Goal: Subscribe to service/newsletter

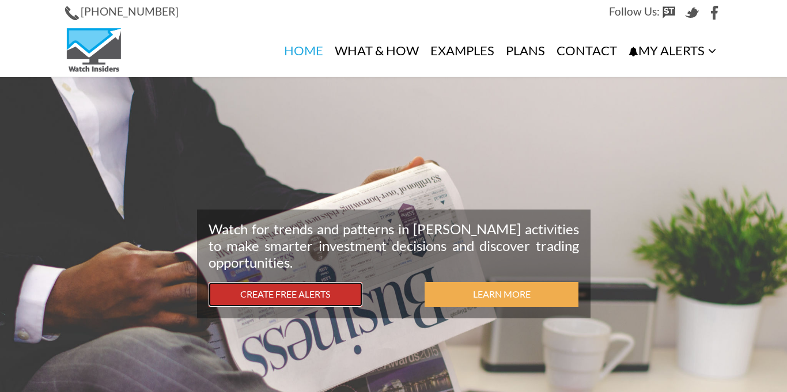
click at [296, 291] on link "Create Free Alerts" at bounding box center [285, 294] width 154 height 25
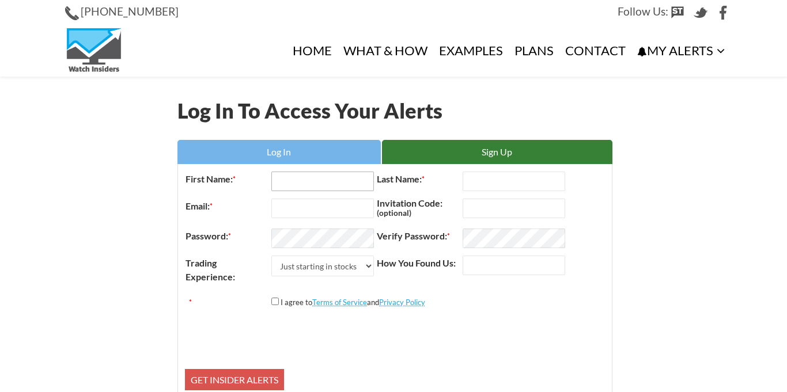
click at [284, 183] on input "First Name: *" at bounding box center [322, 182] width 103 height 20
type input "Dominic"
click at [474, 182] on input "Last Name: *" at bounding box center [513, 182] width 103 height 20
type input "Nuzzo"
click at [311, 210] on input "Email: *" at bounding box center [322, 209] width 103 height 20
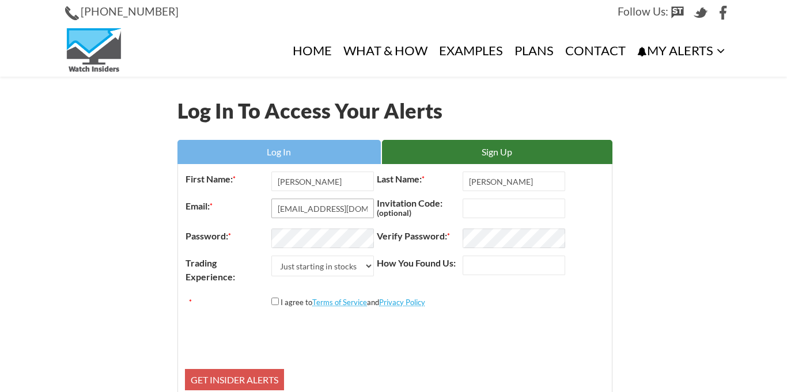
type input "dn71399@gmail.com"
click at [275, 301] on input "*" at bounding box center [274, 301] width 7 height 7
checkbox input "true"
click at [369, 268] on select "Just starting in stocks I know the basics I am an active trader I am a trading …" at bounding box center [322, 266] width 103 height 21
select select "1"
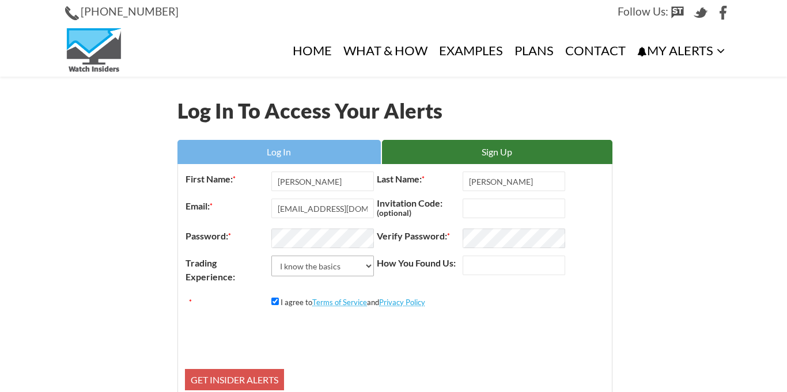
click at [271, 256] on select "Just starting in stocks I know the basics I am an active trader I am a trading …" at bounding box center [322, 266] width 103 height 21
click at [480, 260] on input "How You Found Us:" at bounding box center [513, 266] width 103 height 20
type input "s"
type input "chatgpt"
click at [249, 377] on input "Get Insider Alerts" at bounding box center [234, 380] width 99 height 22
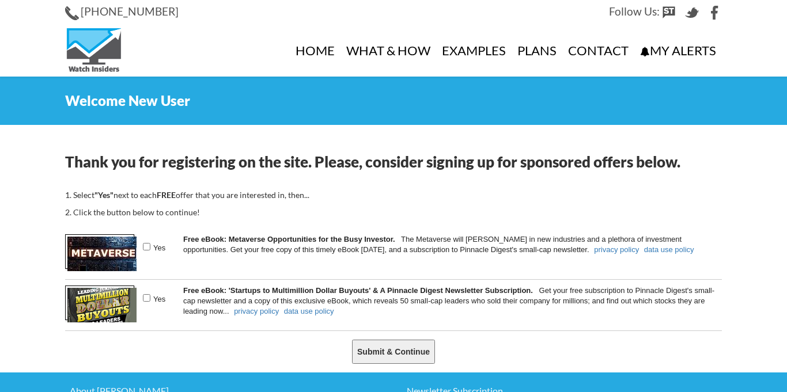
click at [734, 180] on section "Thank you for registering on the site. Please, consider signing up for sponsore…" at bounding box center [393, 254] width 787 height 236
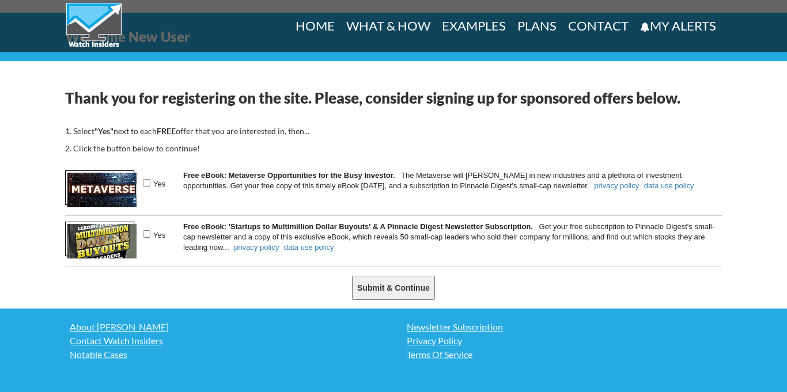
scroll to position [88, 0]
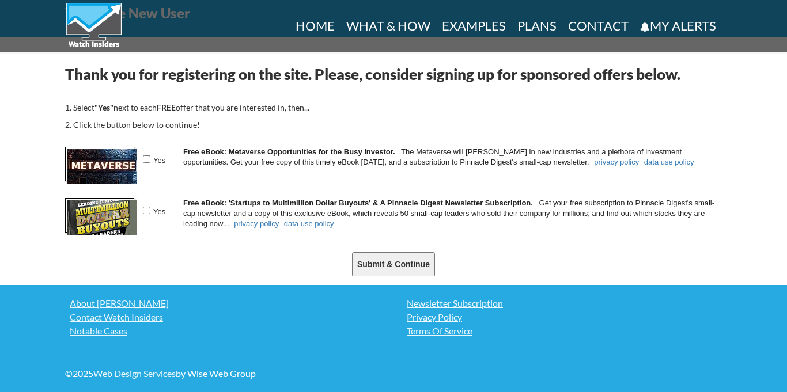
click at [392, 268] on input "Submit & Continue" at bounding box center [393, 264] width 83 height 24
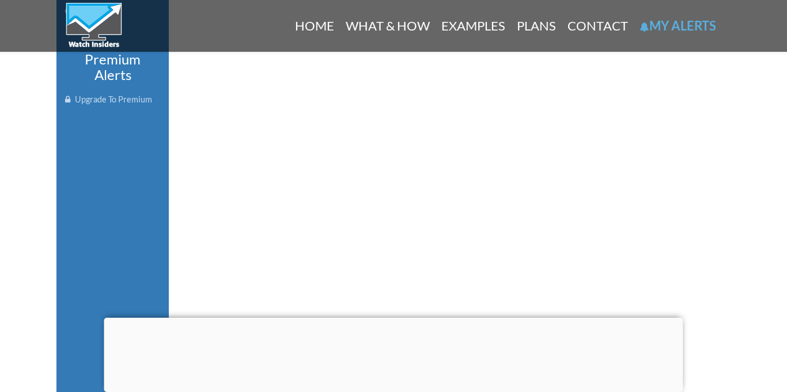
scroll to position [371, 0]
click at [392, 318] on div at bounding box center [393, 318] width 579 height 0
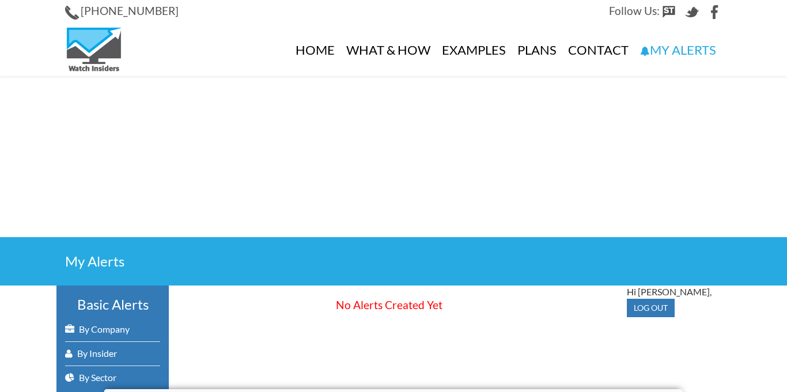
scroll to position [2, 0]
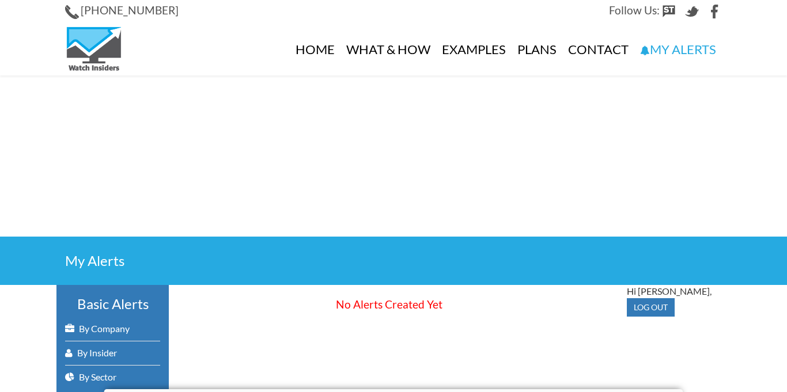
click at [393, 305] on div "No Alerts Created Yet" at bounding box center [389, 305] width 441 height 16
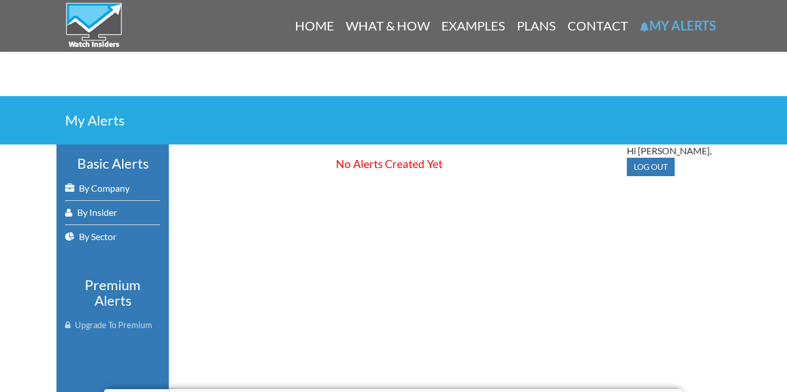
scroll to position [143, 0]
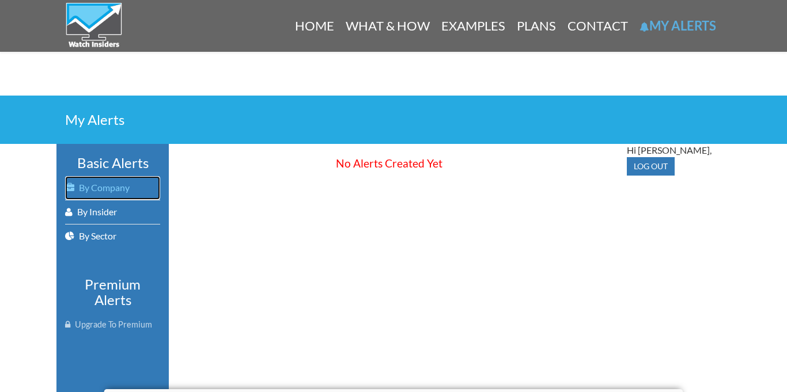
click at [98, 185] on link "By Company" at bounding box center [112, 188] width 95 height 24
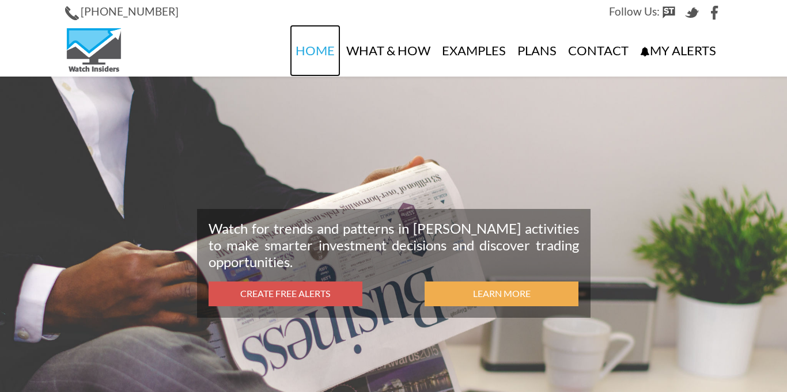
click at [318, 47] on link "Home" at bounding box center [315, 51] width 51 height 52
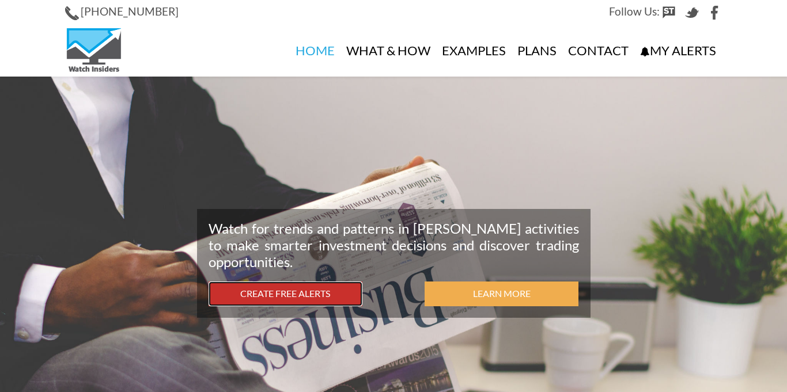
click at [294, 288] on link "Create Free Alerts" at bounding box center [285, 294] width 154 height 25
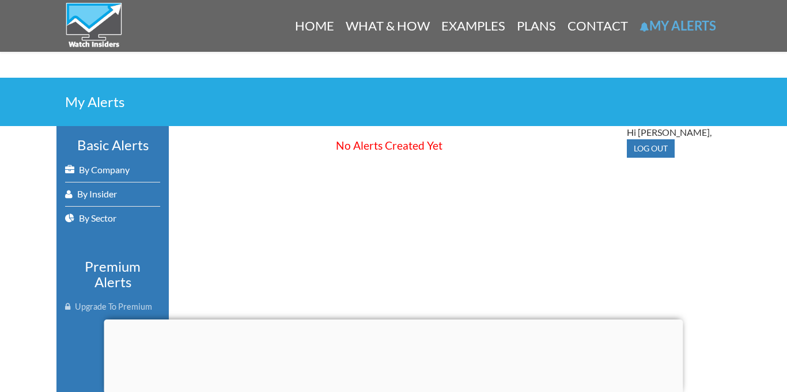
scroll to position [164, 0]
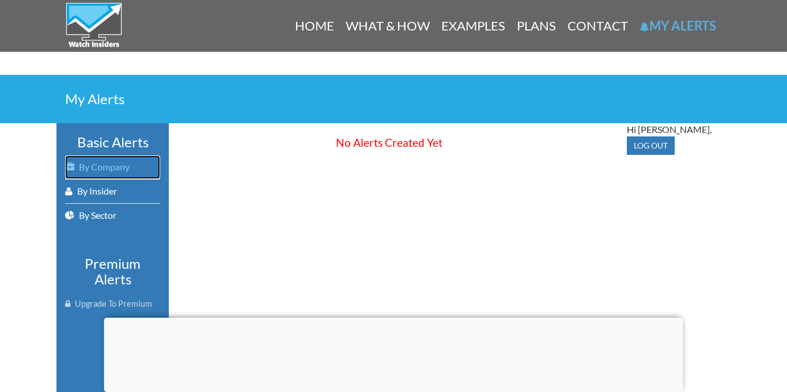
click at [111, 166] on link "By Company" at bounding box center [112, 167] width 95 height 24
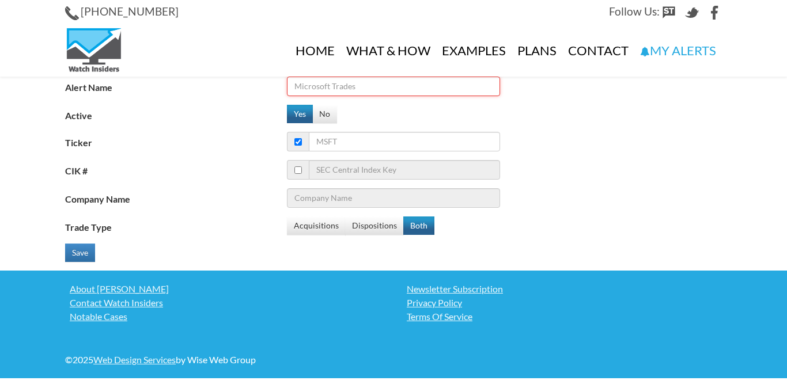
click at [313, 90] on input "Alert Name" at bounding box center [393, 87] width 213 height 20
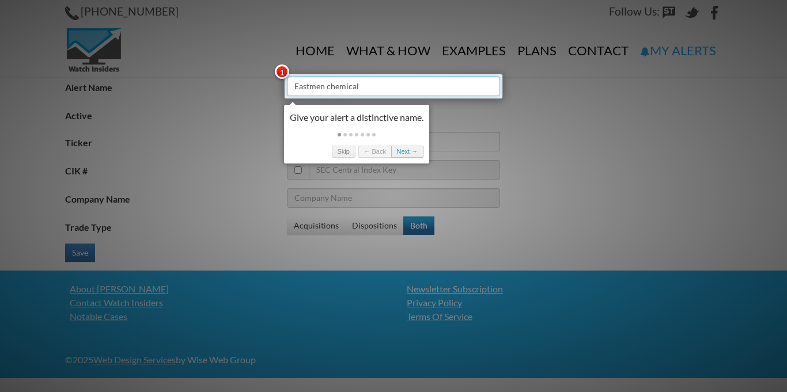
type input "Eastmen chemical"
click at [405, 153] on link "Next →" at bounding box center [407, 152] width 32 height 12
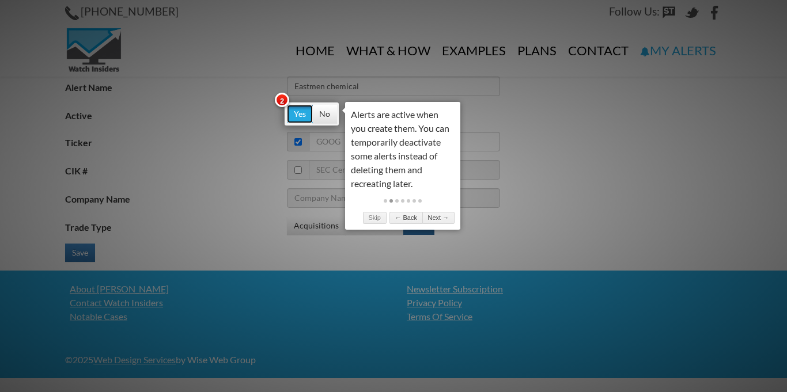
click at [294, 110] on button "Yes" at bounding box center [300, 114] width 26 height 18
click at [435, 219] on link "Next →" at bounding box center [438, 218] width 32 height 12
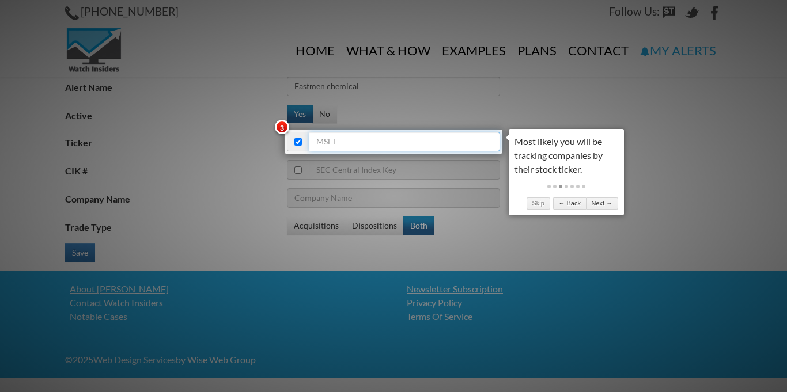
click at [322, 147] on input "Ticker" at bounding box center [404, 142] width 191 height 20
type input "EM"
type input "Eni SpA"
type input "EMN"
type input "Eastman Chemical Co"
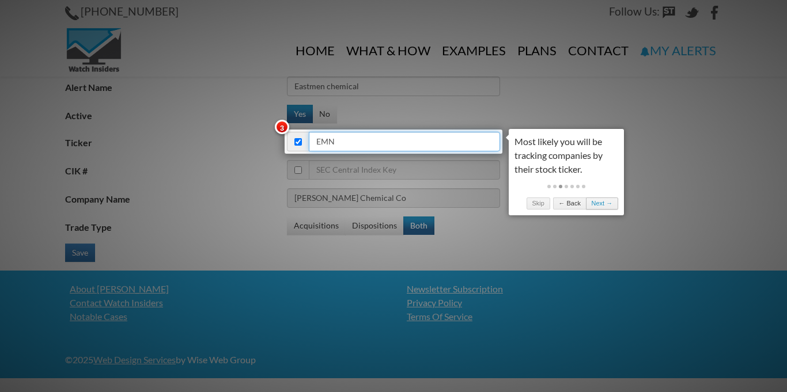
type input "EMN"
click at [598, 202] on link "Next →" at bounding box center [602, 204] width 32 height 12
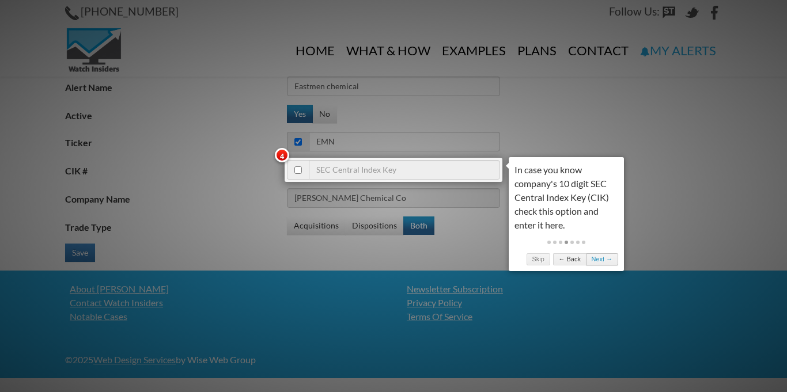
click at [599, 254] on link "Next →" at bounding box center [602, 259] width 32 height 12
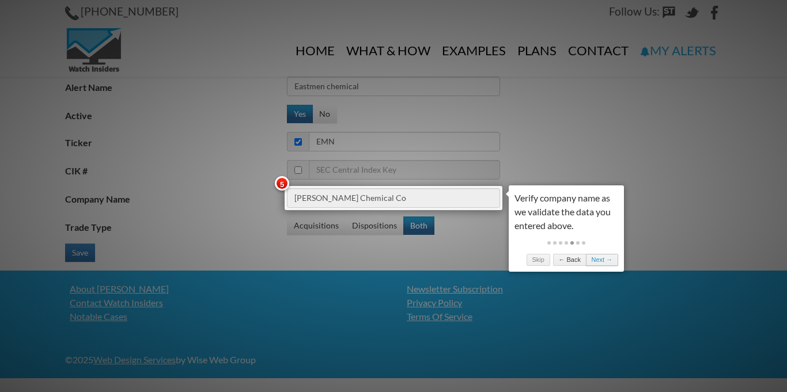
click at [599, 255] on link "Next →" at bounding box center [602, 260] width 32 height 12
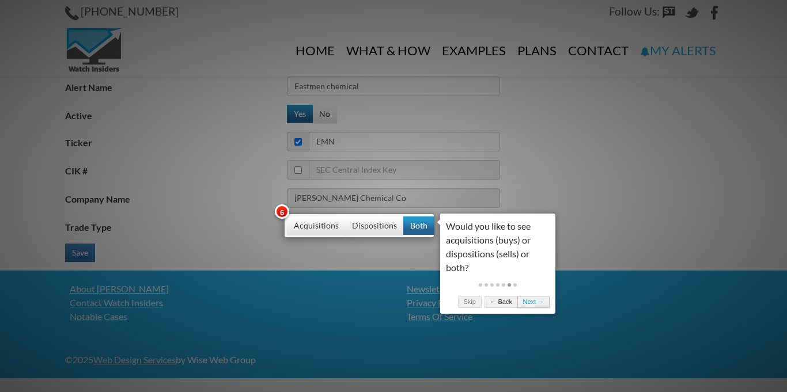
click at [540, 297] on link "Next →" at bounding box center [533, 302] width 32 height 12
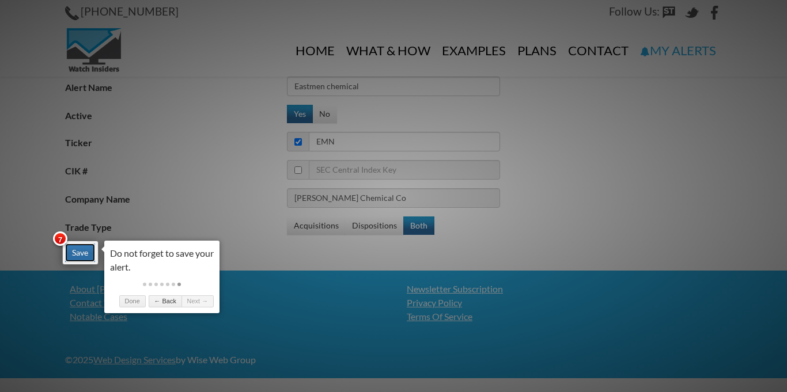
click at [76, 250] on button "Save" at bounding box center [80, 253] width 30 height 18
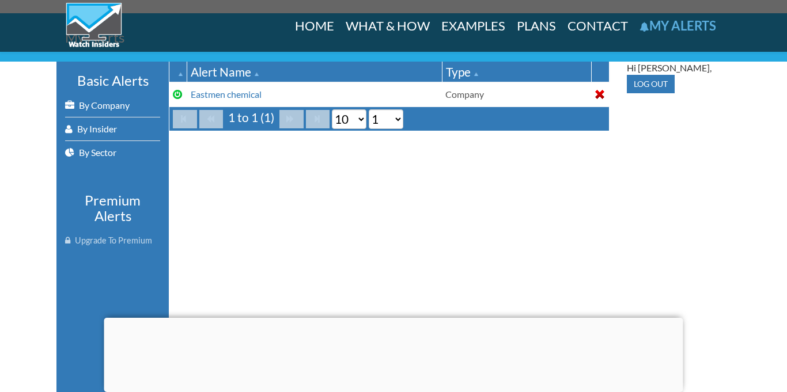
scroll to position [195, 0]
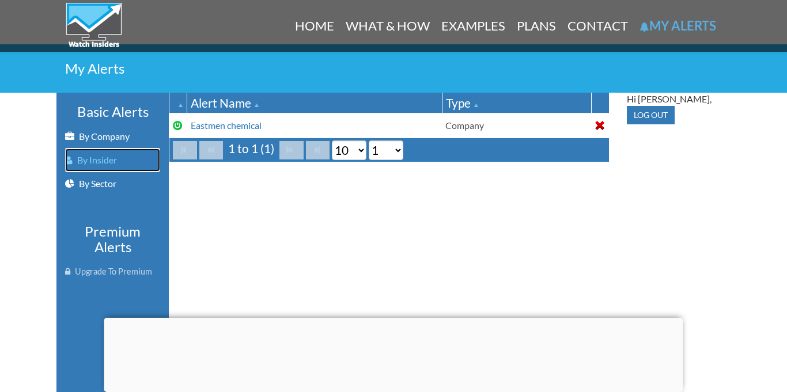
click at [98, 161] on link "By Insider" at bounding box center [112, 160] width 95 height 23
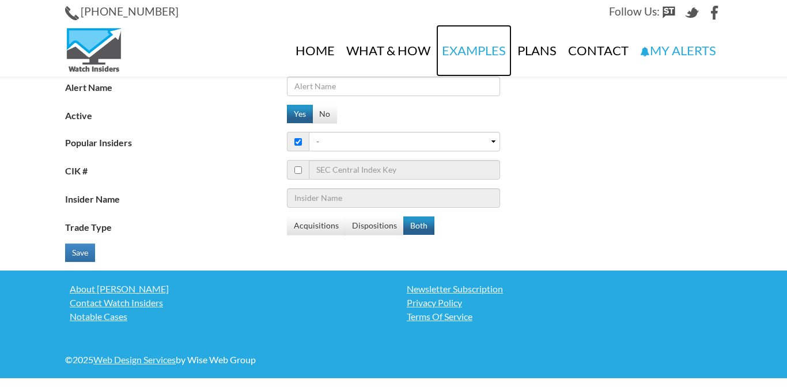
click at [465, 47] on link "Examples" at bounding box center [473, 51] width 75 height 52
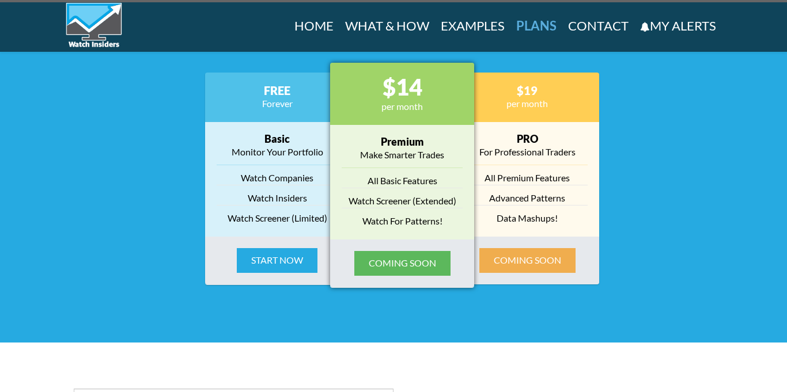
scroll to position [1462, 0]
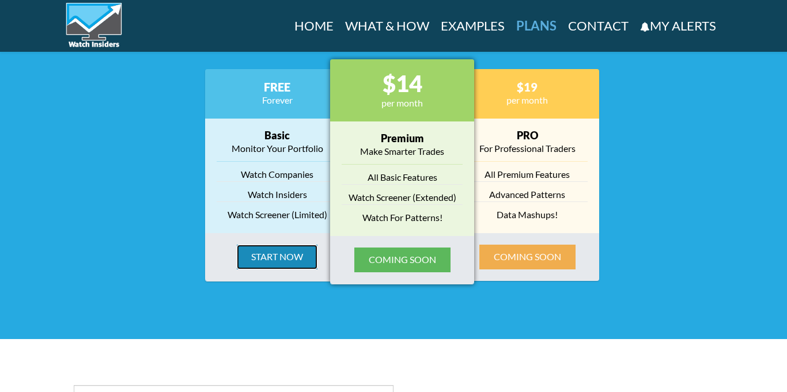
click at [272, 251] on button "Start Now" at bounding box center [277, 257] width 81 height 25
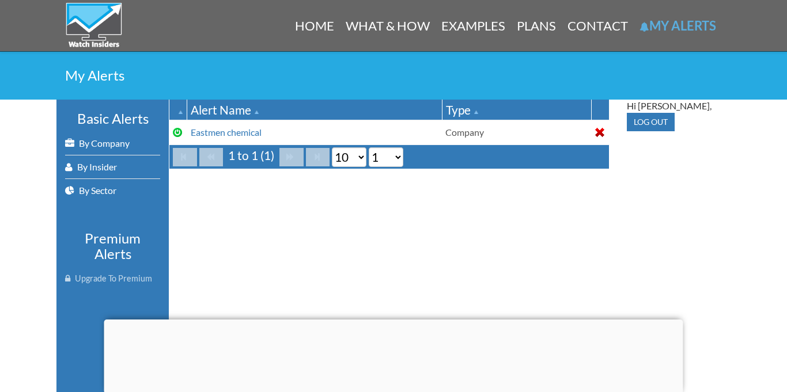
scroll to position [189, 0]
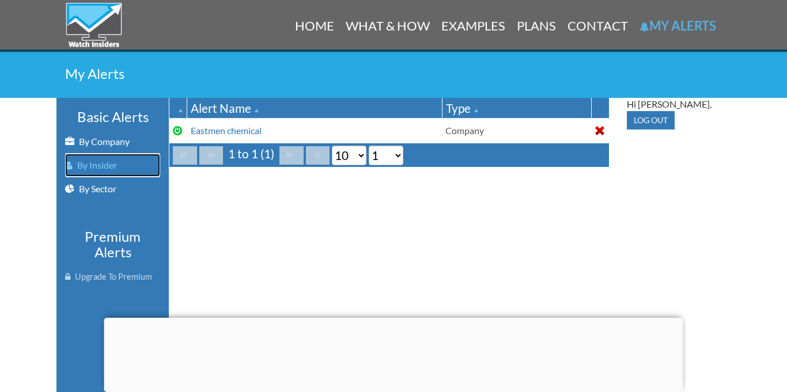
click at [103, 162] on link "By Insider" at bounding box center [112, 165] width 95 height 23
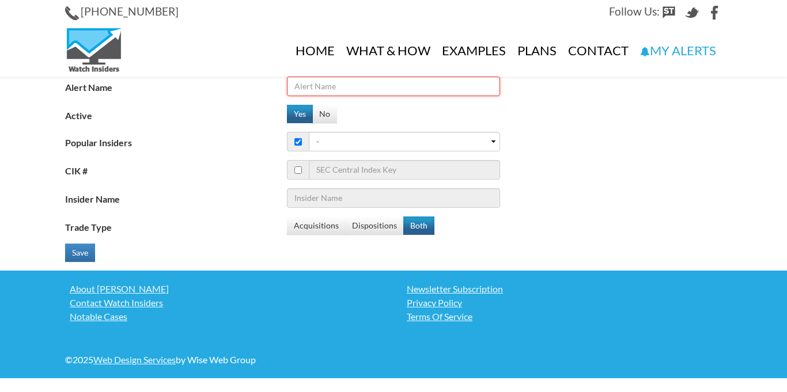
click at [311, 89] on input "Alert Name" at bounding box center [393, 87] width 213 height 20
type input "[PERSON_NAME]"
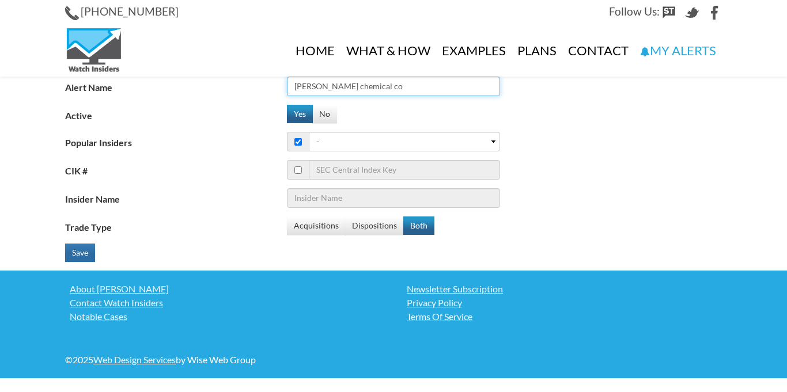
type input "Eastman chemical co"
click at [68, 252] on button "Save" at bounding box center [80, 253] width 30 height 18
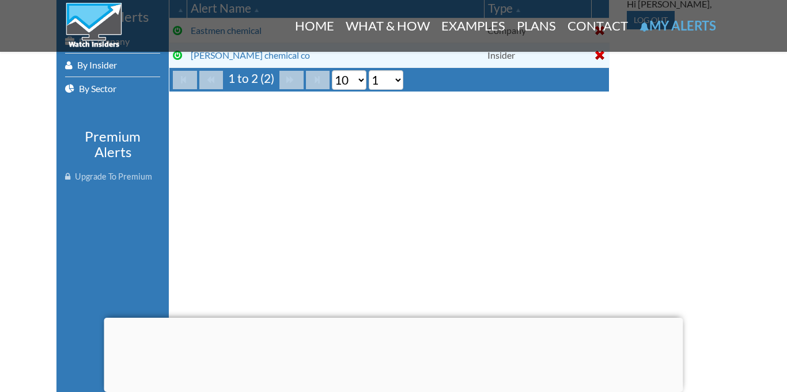
scroll to position [294, 0]
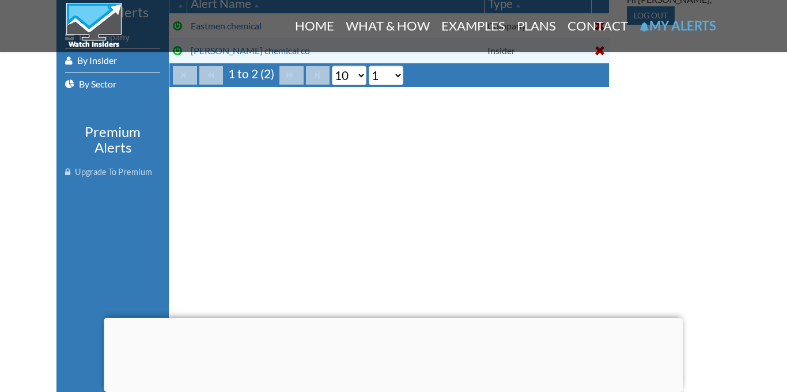
click at [392, 318] on div at bounding box center [393, 318] width 579 height 0
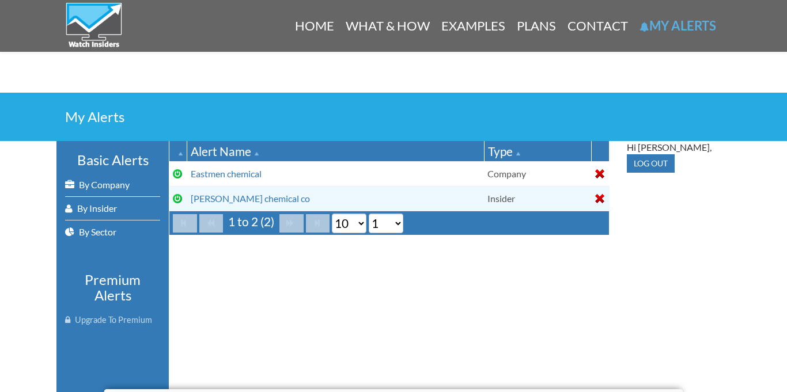
scroll to position [0, 0]
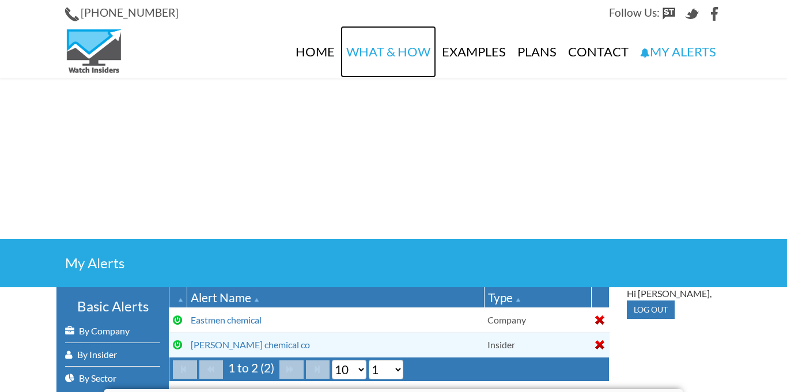
click at [375, 47] on link "What & How" at bounding box center [388, 52] width 96 height 52
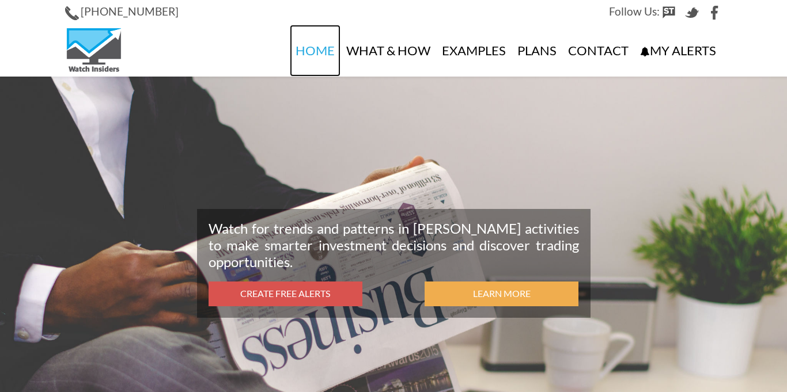
click at [321, 50] on link "Home" at bounding box center [315, 51] width 51 height 52
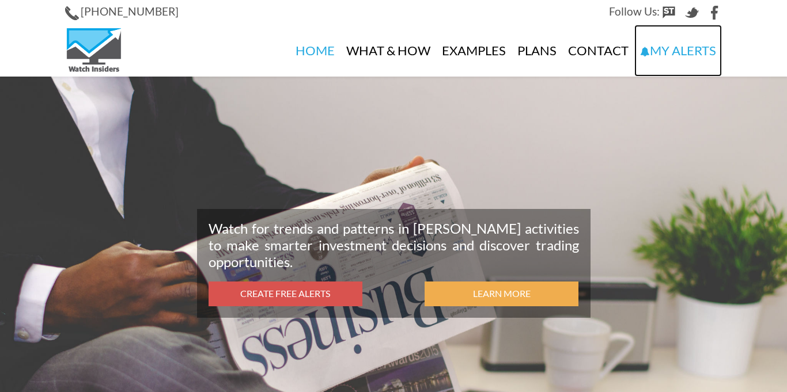
click at [696, 46] on link "My Alerts" at bounding box center [678, 51] width 88 height 52
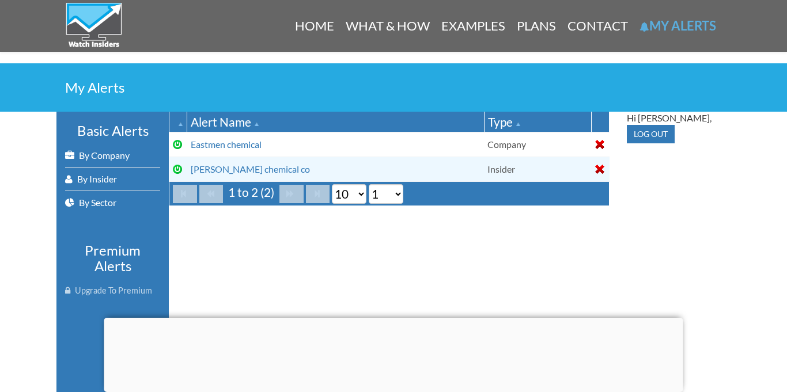
scroll to position [183, 0]
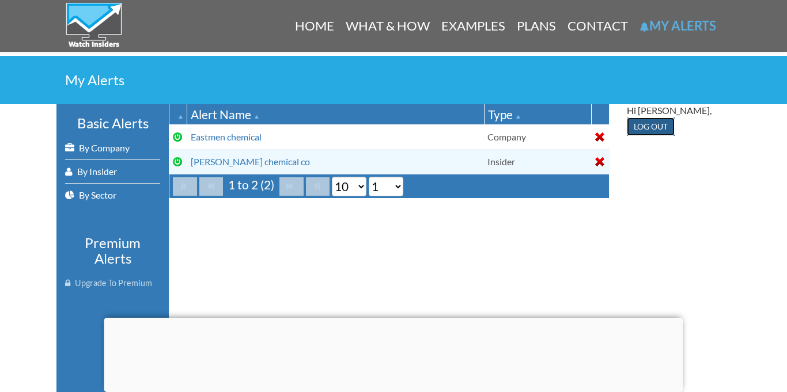
click at [647, 127] on input "Log out" at bounding box center [651, 126] width 48 height 18
